Goal: Check status

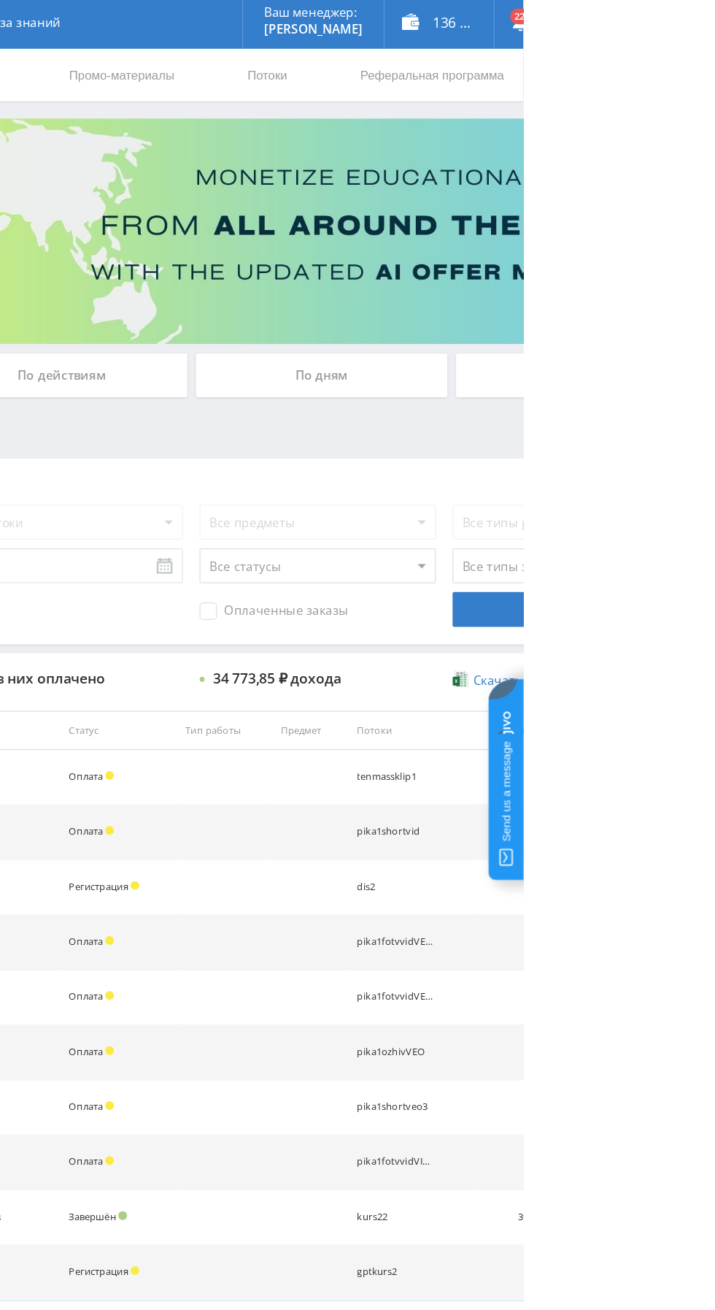
click at [588, 304] on div "По дням" at bounding box center [547, 317] width 210 height 36
click at [0, 0] on input "По дням" at bounding box center [0, 0] width 0 height 0
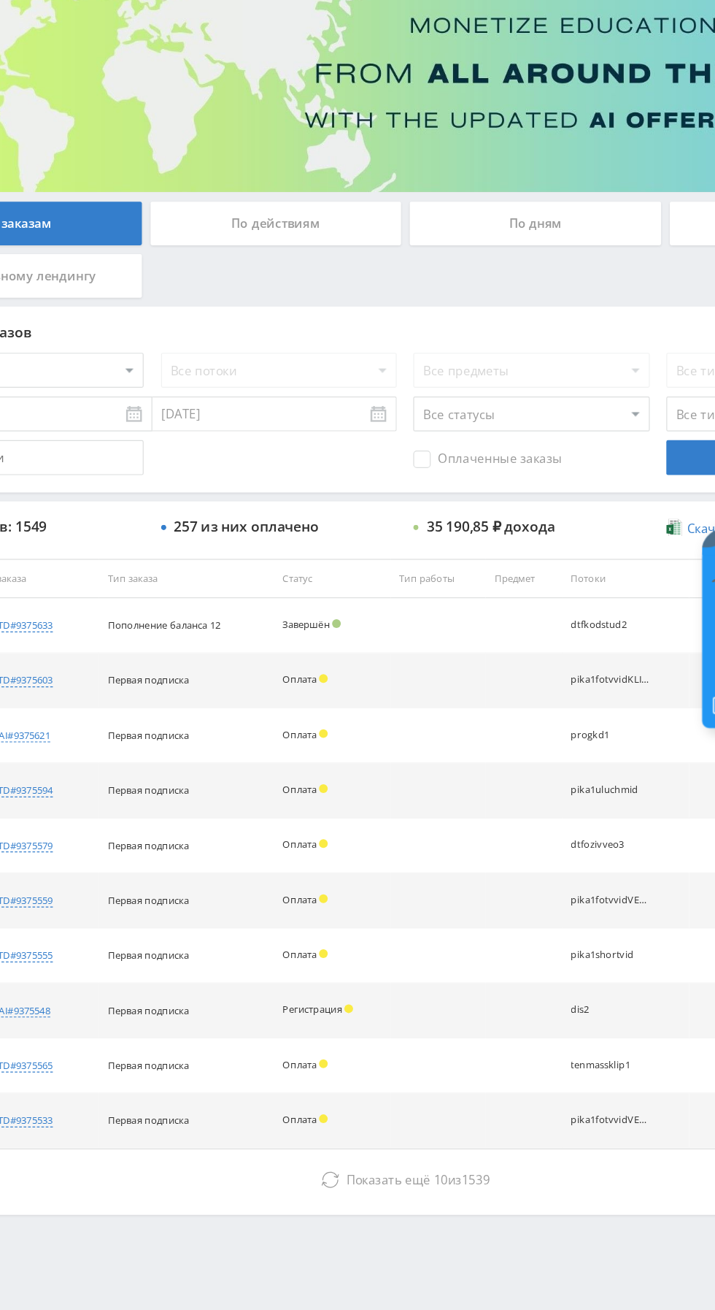
click at [557, 321] on div "По дням" at bounding box center [547, 317] width 210 height 36
click at [0, 0] on input "По дням" at bounding box center [0, 0] width 0 height 0
